Goal: Task Accomplishment & Management: Use online tool/utility

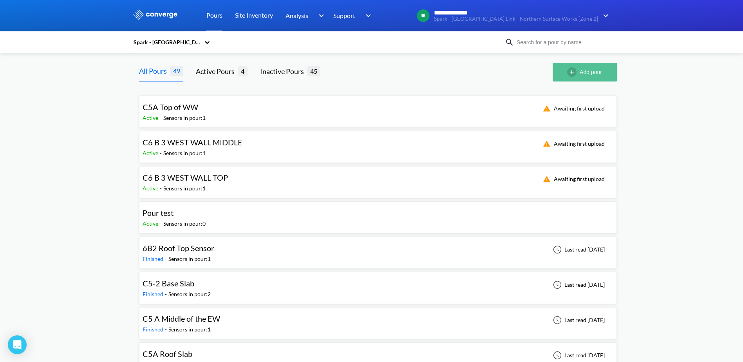
click at [571, 69] on img "button" at bounding box center [573, 71] width 13 height 9
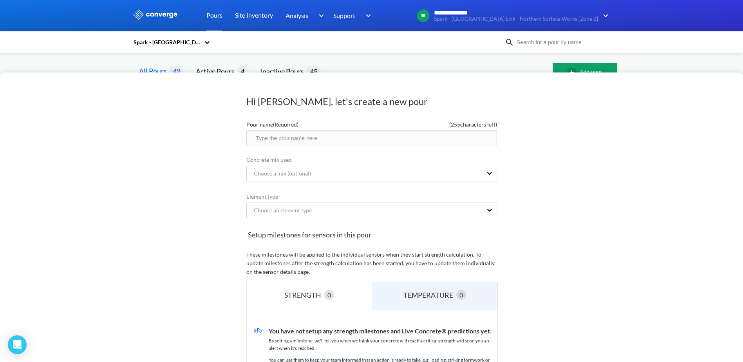
click at [331, 141] on input "text" at bounding box center [371, 138] width 251 height 16
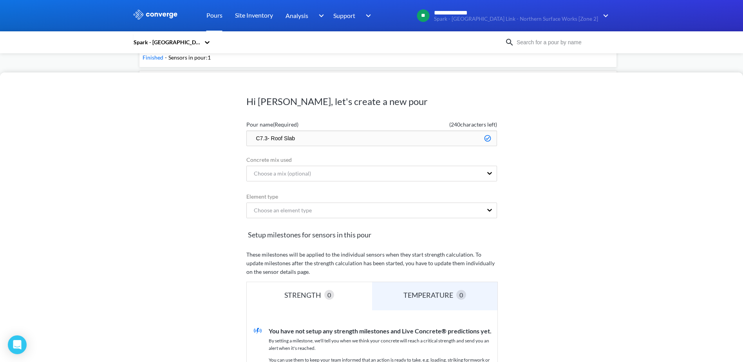
scroll to position [316, 0]
type input "C7.3- Roof Slab"
click at [484, 172] on div at bounding box center [489, 173] width 14 height 15
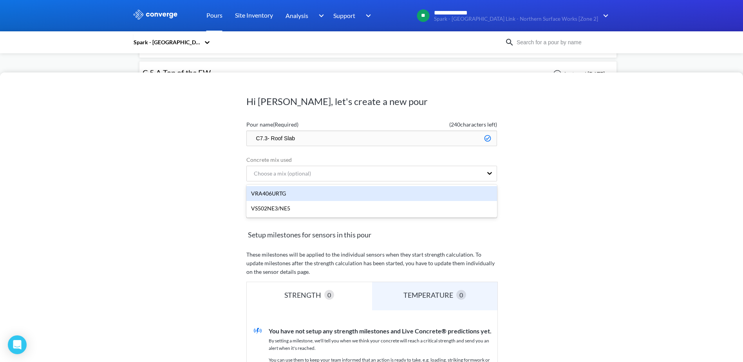
click at [279, 197] on div "VRA406URTG" at bounding box center [371, 193] width 251 height 15
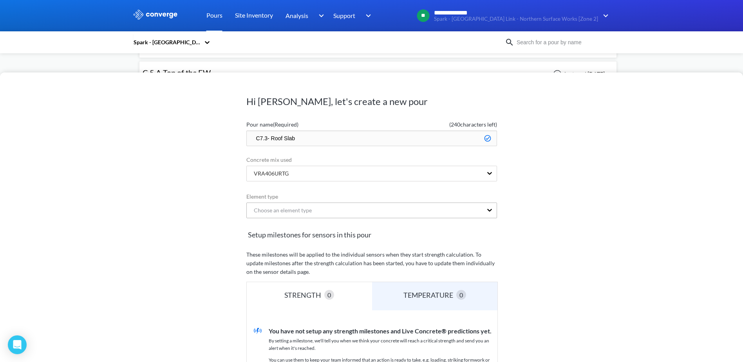
click at [287, 210] on div "Choose an element type" at bounding box center [279, 210] width 64 height 9
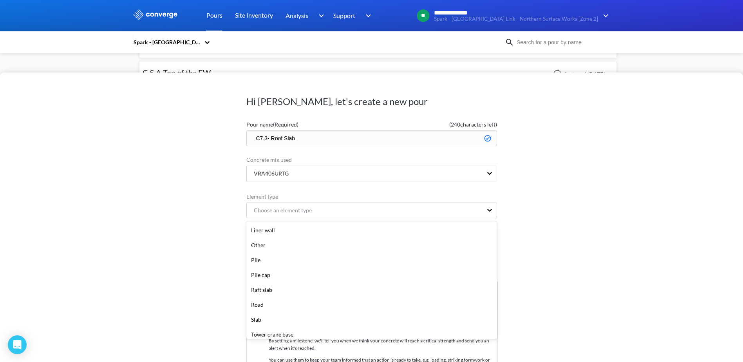
scroll to position [157, 0]
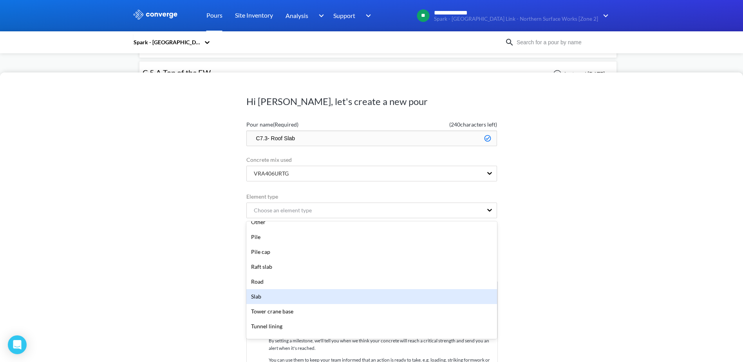
click at [271, 294] on div "Slab" at bounding box center [371, 296] width 251 height 15
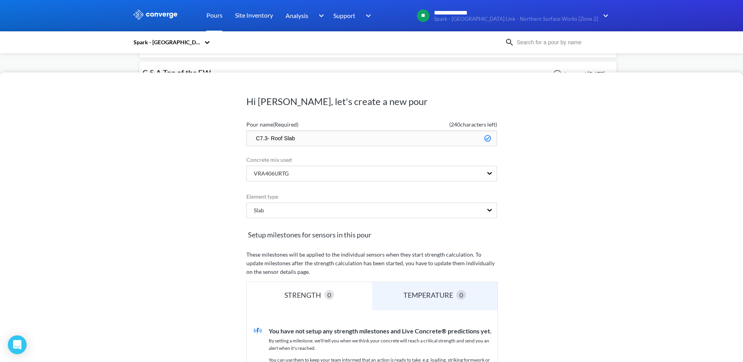
click at [604, 225] on div "Hi [PERSON_NAME], let's create a new pour Pour name (Required) ( 240 characters…" at bounding box center [371, 216] width 743 height 289
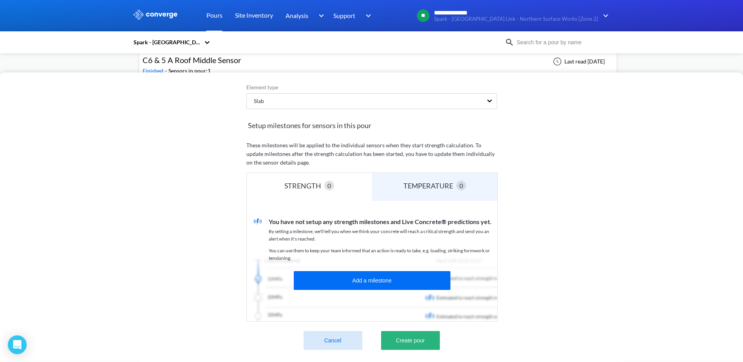
scroll to position [473, 0]
click at [413, 336] on button "Create pour" at bounding box center [410, 340] width 59 height 19
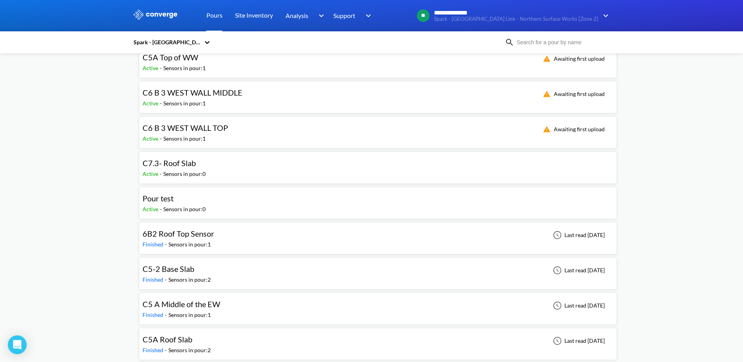
scroll to position [0, 0]
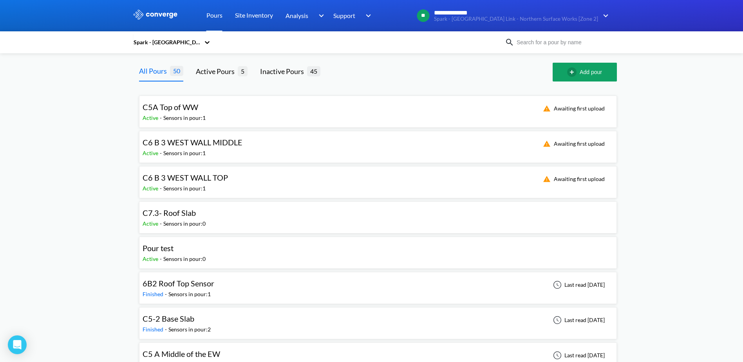
click at [542, 211] on div "C7.3- Roof Slab Active - Sensors in pour: 0" at bounding box center [378, 217] width 471 height 25
